Goal: Information Seeking & Learning: Learn about a topic

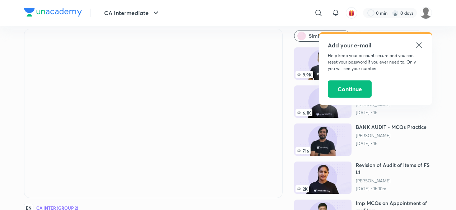
scroll to position [23, 0]
click at [418, 44] on icon at bounding box center [418, 44] width 5 height 5
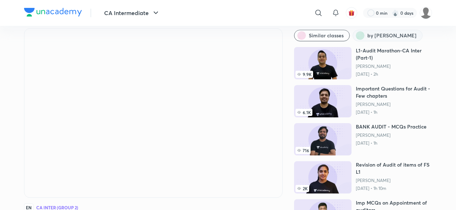
click at [375, 34] on span "by [PERSON_NAME]" at bounding box center [391, 35] width 49 height 7
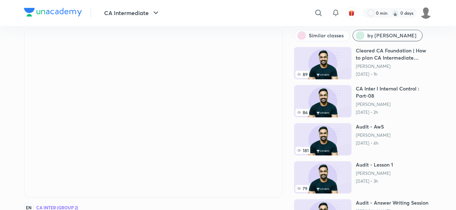
scroll to position [5, 0]
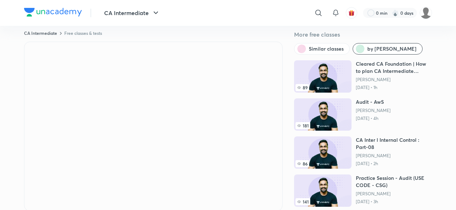
scroll to position [11, 0]
